Goal: Use online tool/utility: Utilize a website feature to perform a specific function

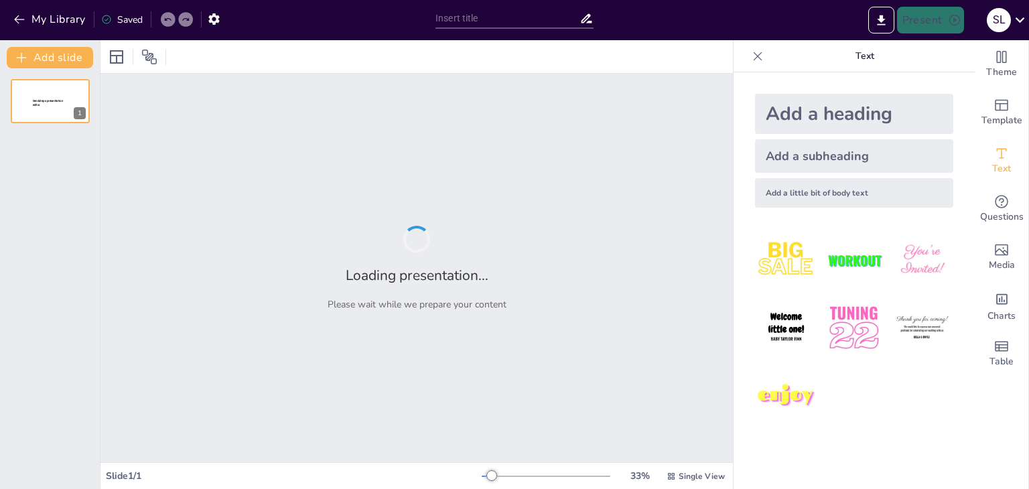
type input "CAPITULO III CONVENIO SOLAS"
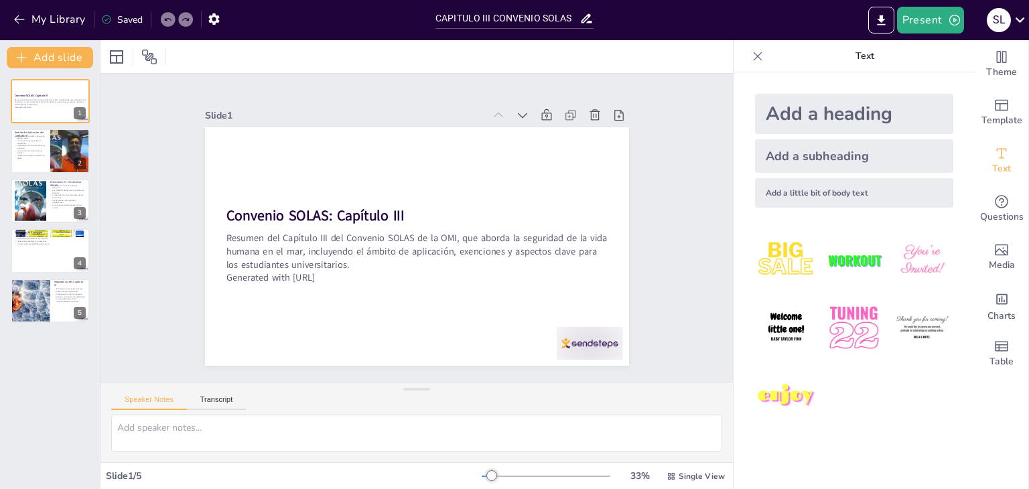
click at [854, 259] on img at bounding box center [853, 260] width 62 height 62
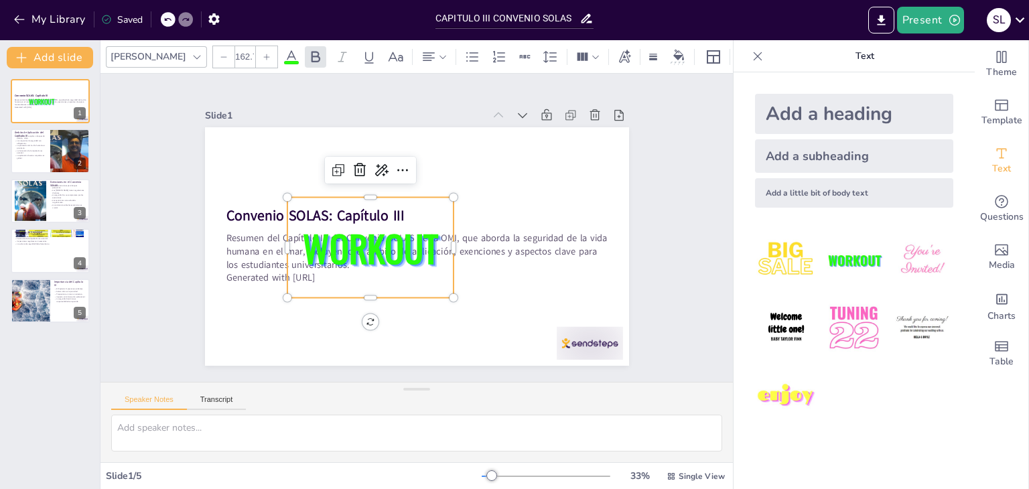
click at [386, 226] on span "WORKOUT" at bounding box center [373, 201] width 123 height 141
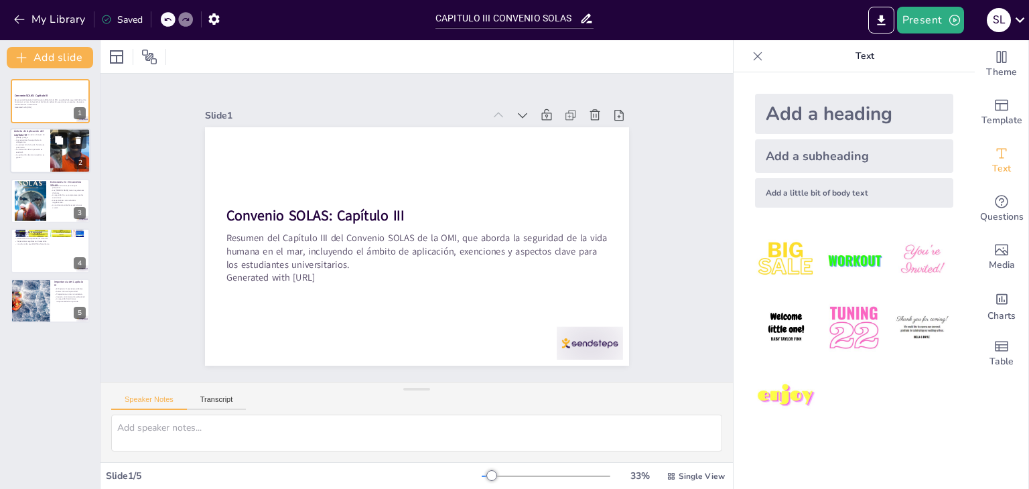
click at [53, 145] on button at bounding box center [59, 141] width 16 height 16
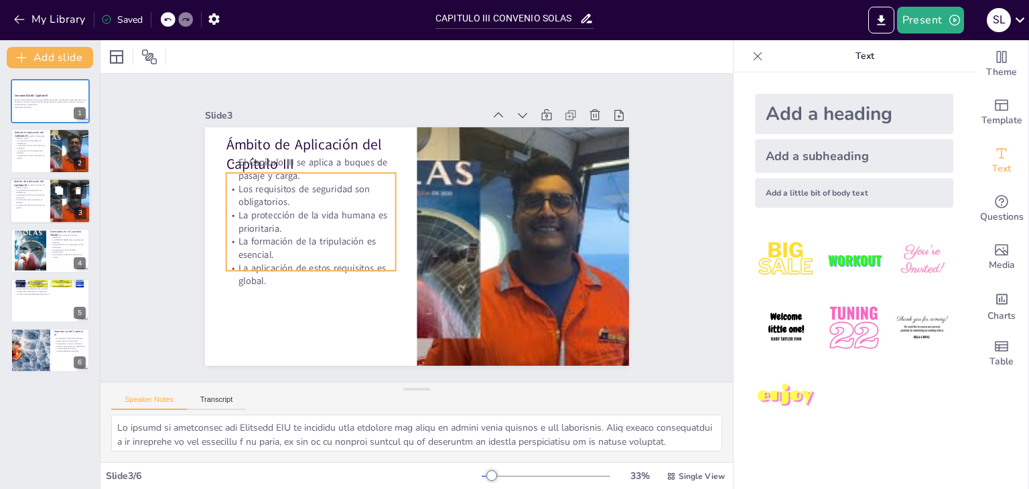
click at [36, 201] on p "La formación de la tripulación es esencial." at bounding box center [30, 201] width 32 height 5
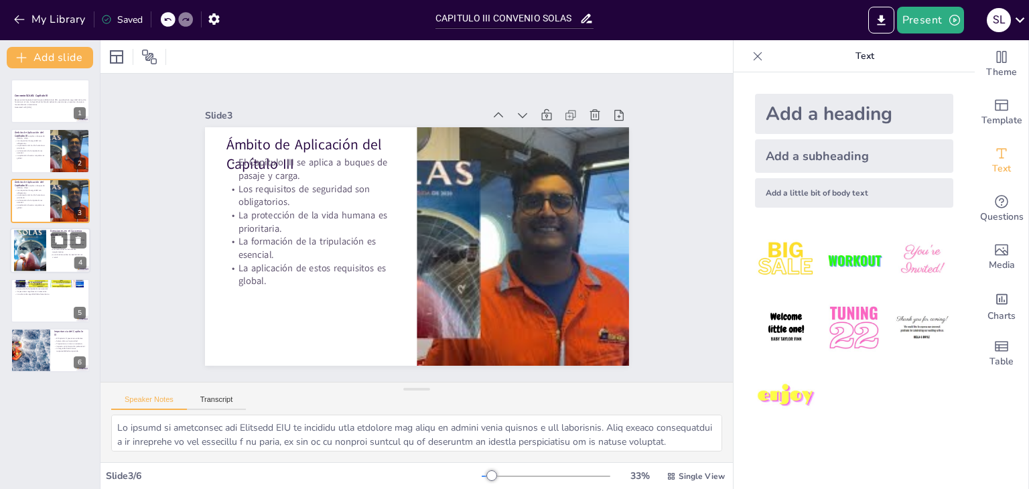
click at [75, 256] on p "La conciencia sobre las exenciones es crucial." at bounding box center [68, 256] width 36 height 5
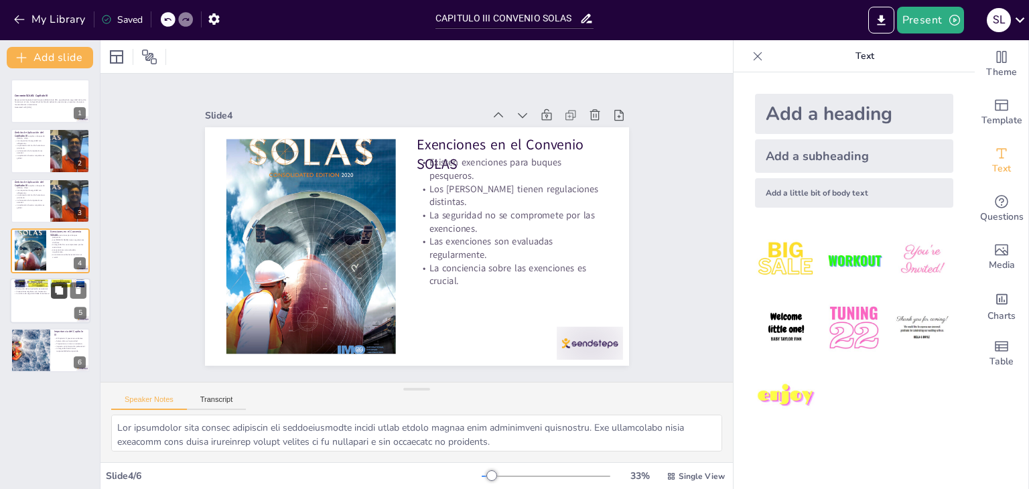
click at [62, 287] on icon at bounding box center [59, 290] width 8 height 8
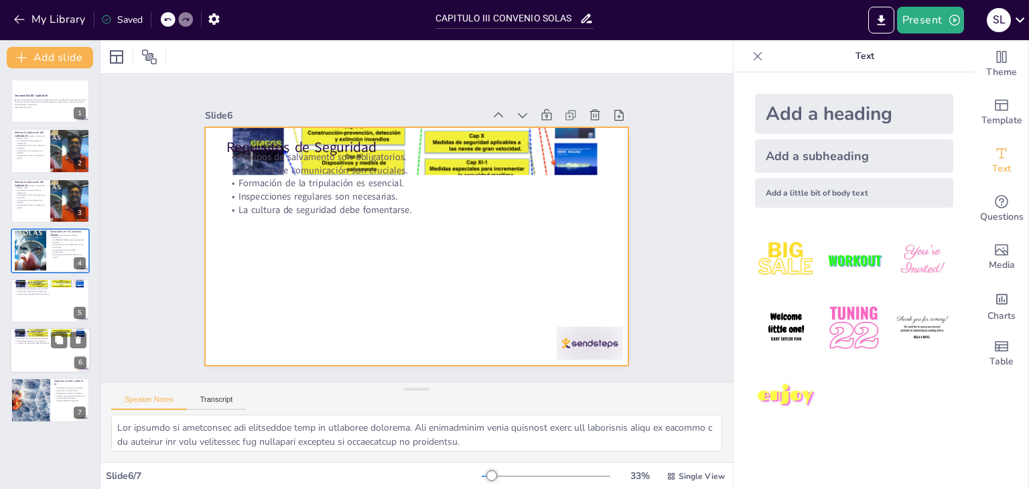
click at [50, 352] on div at bounding box center [50, 350] width 80 height 46
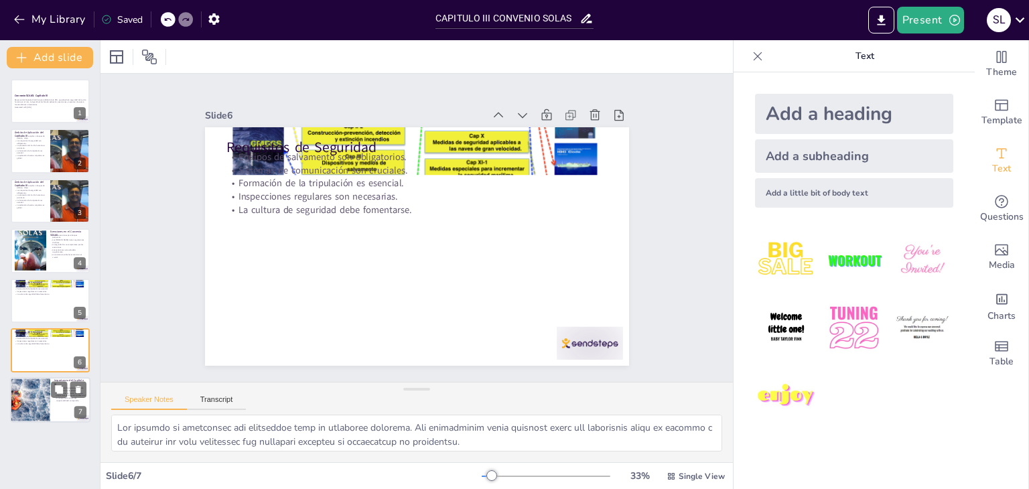
click at [37, 391] on div at bounding box center [30, 401] width 80 height 46
type textarea "Lo ipsumdolor si ametconsec ad eli se doe temporinc utlaboreetd mag Aliquaen AD…"
